Goal: Information Seeking & Learning: Learn about a topic

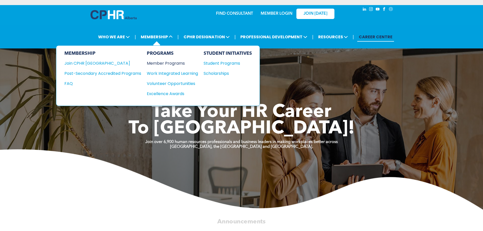
click at [157, 64] on div "Member Programs" at bounding box center [170, 63] width 46 height 6
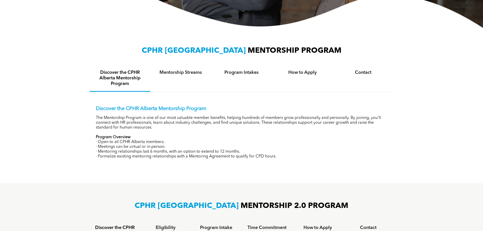
scroll to position [152, 0]
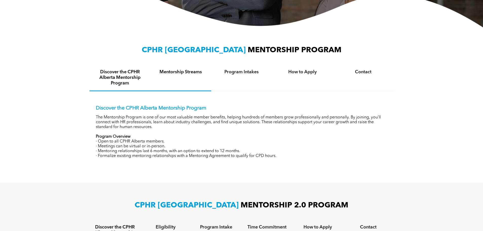
click at [181, 71] on h4 "Mentorship Streams" at bounding box center [181, 72] width 52 height 6
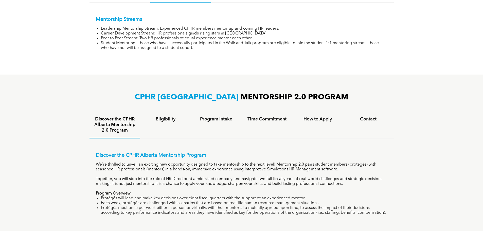
scroll to position [228, 0]
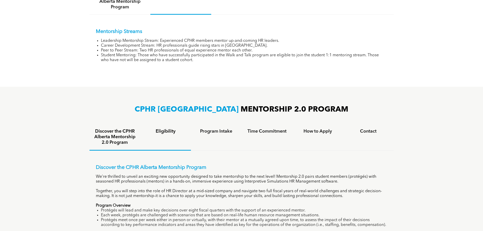
click at [164, 130] on h4 "Eligibility" at bounding box center [166, 132] width 42 height 6
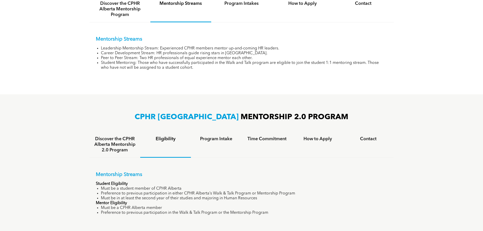
scroll to position [208, 0]
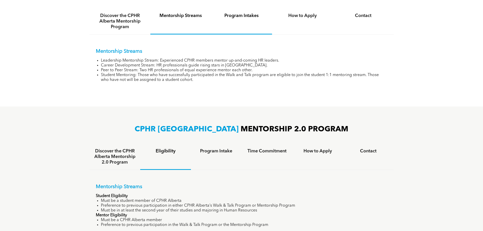
click at [252, 17] on h4 "Program Intakes" at bounding box center [242, 16] width 52 height 6
